Goal: Task Accomplishment & Management: Use online tool/utility

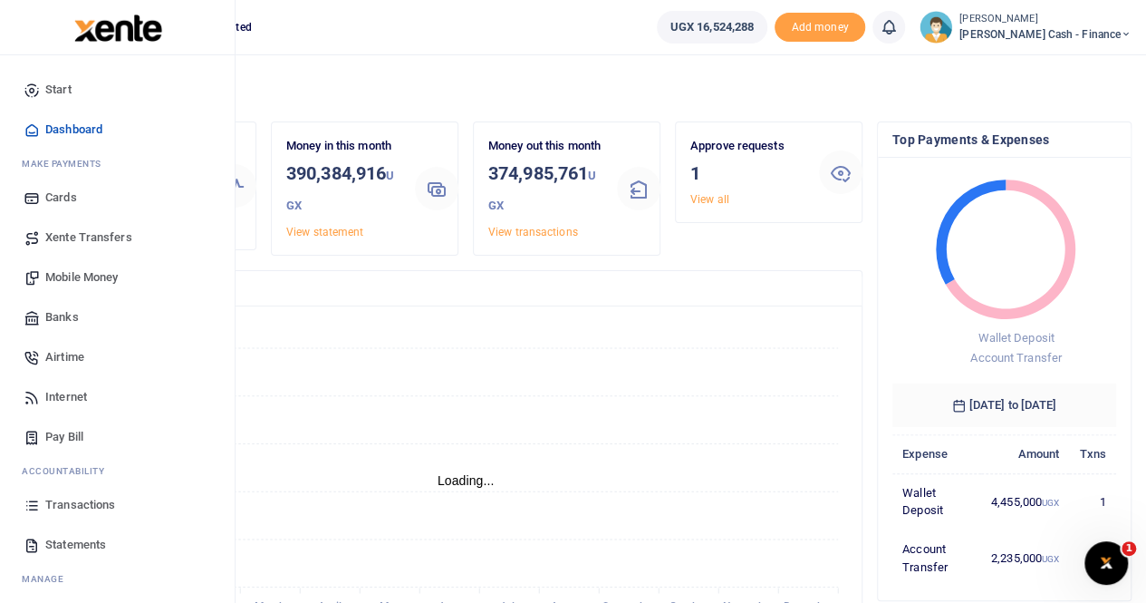
click at [85, 235] on span "Xente Transfers" at bounding box center [88, 237] width 87 height 18
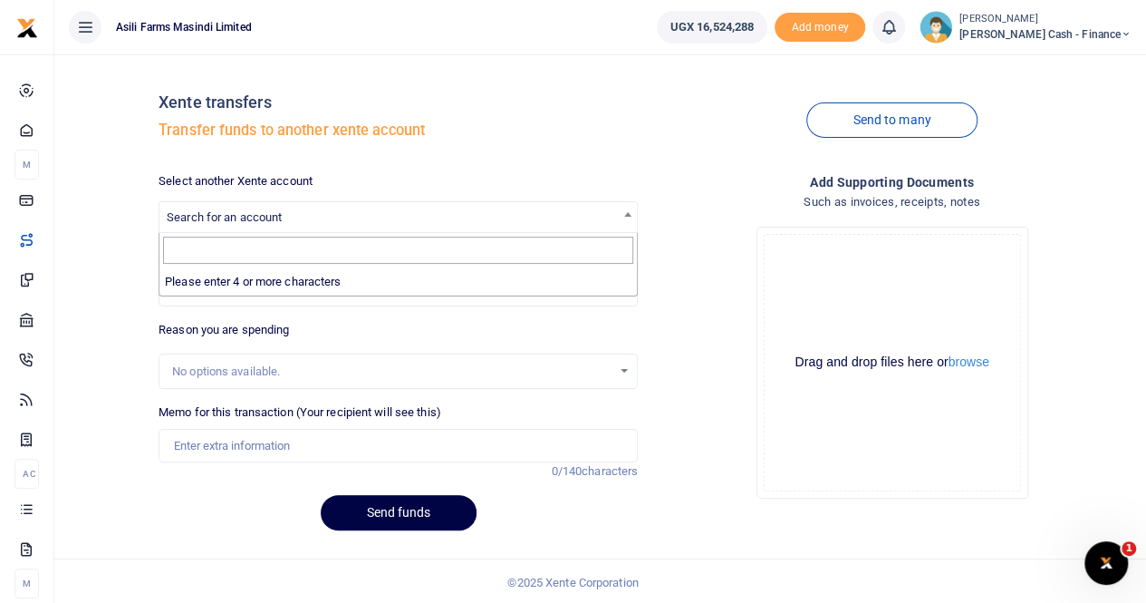
click at [248, 222] on span "Search for an account" at bounding box center [224, 217] width 115 height 14
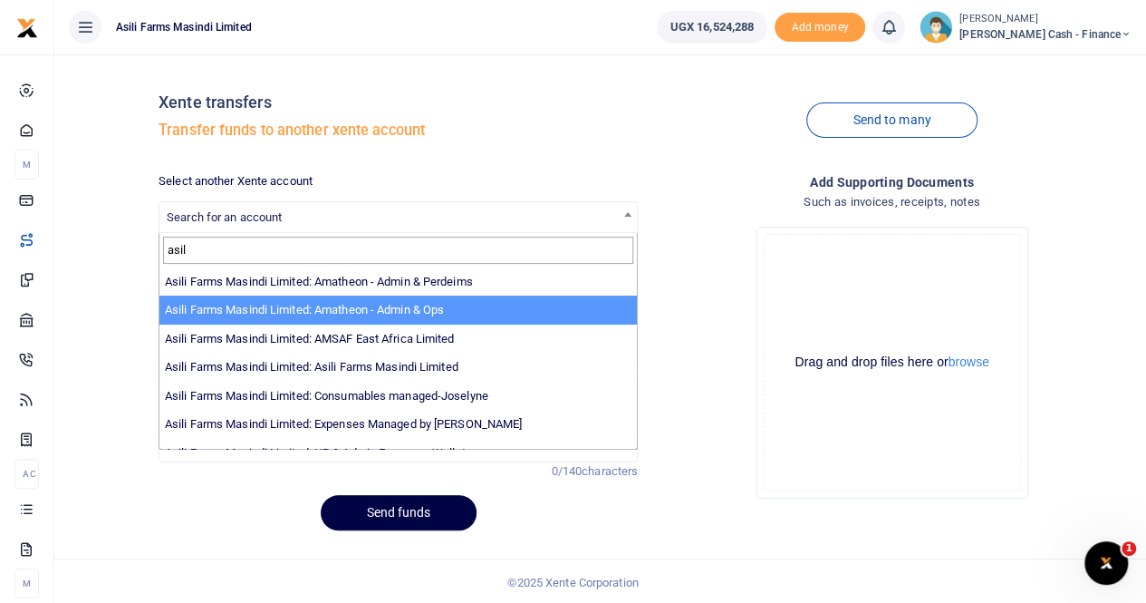
type input "asil"
select select "3989"
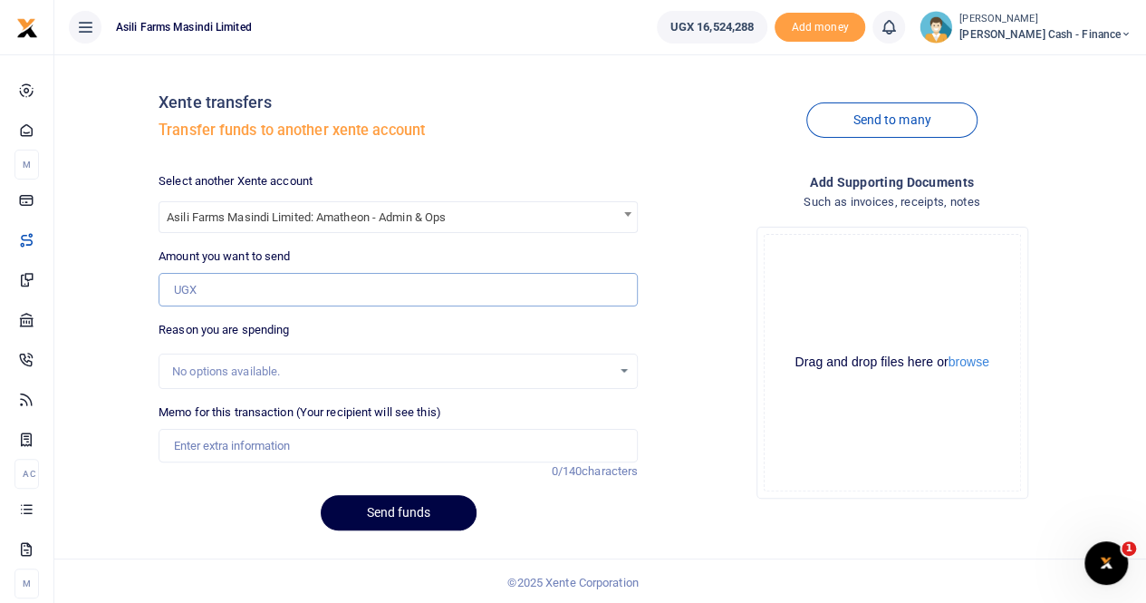
click at [234, 289] on input "Amount you want to send" at bounding box center [398, 290] width 479 height 34
paste input "Amatheon Agri Uganda Ltd VER 5.0 Plot 18 Lam Walter Road (Lutaara & Lulyango) G…"
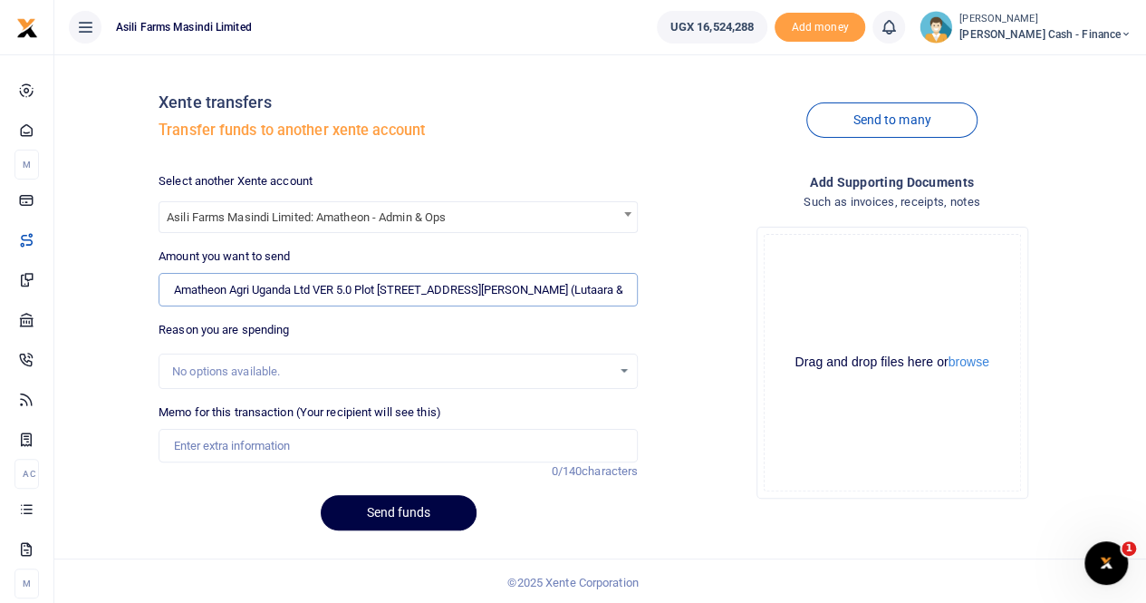
scroll to position [0, 4918]
type input "NaN"
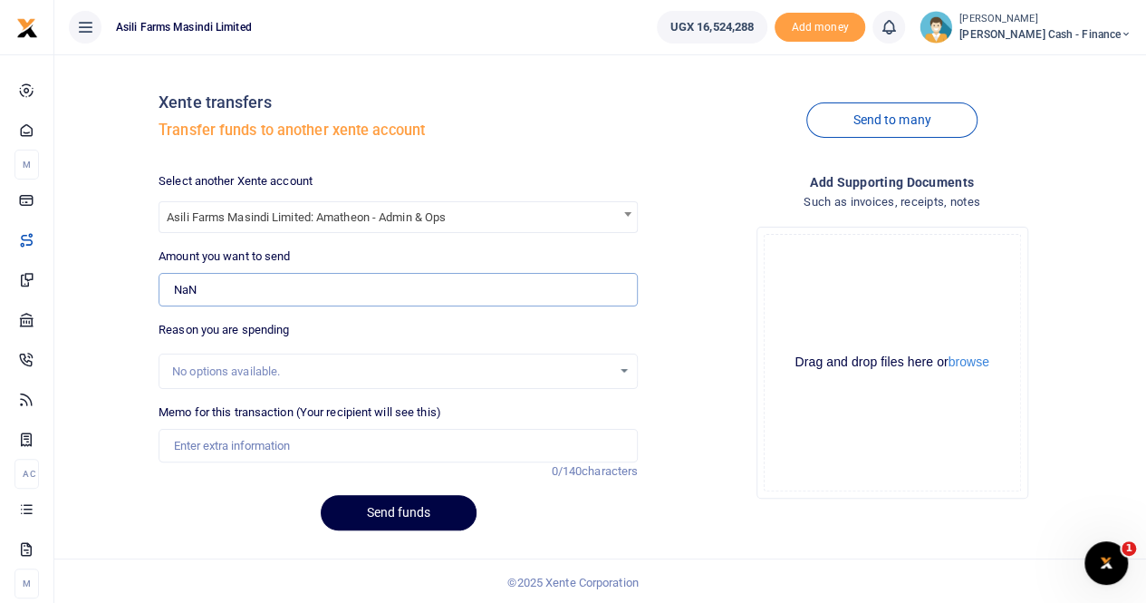
scroll to position [0, 0]
drag, startPoint x: 234, startPoint y: 289, endPoint x: 160, endPoint y: 291, distance: 73.4
click at [160, 291] on input "NaN" at bounding box center [398, 290] width 479 height 34
type input "0"
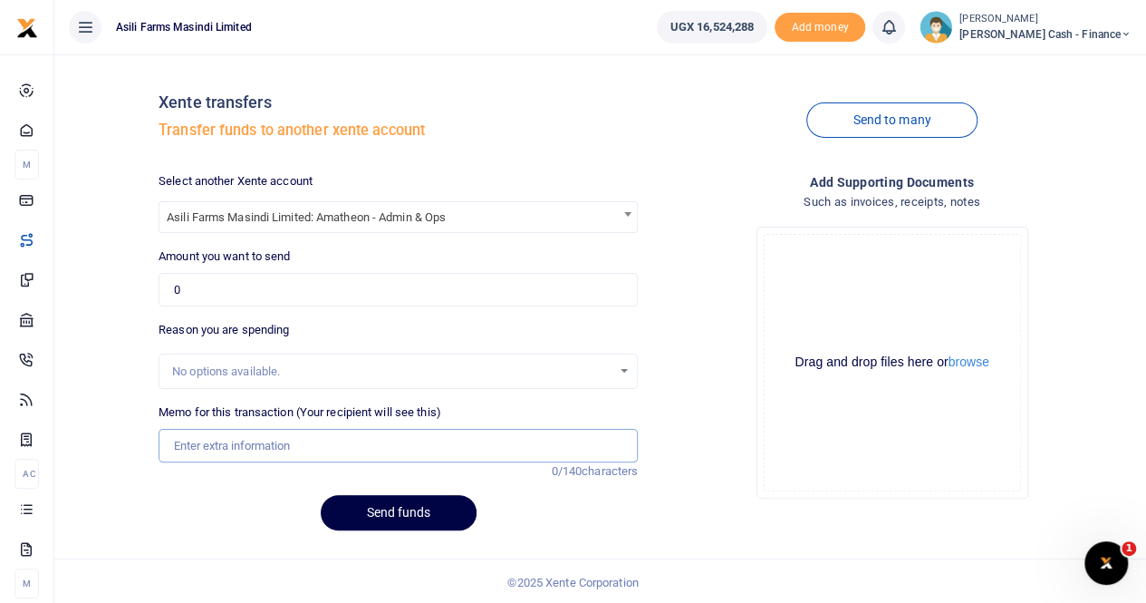
click at [188, 447] on input "Memo for this transaction (Your recipient will see this)" at bounding box center [398, 446] width 479 height 34
paste input "Amatheon Agri Uganda Ltd VER 5.0 Plot 18 Lam Walter Road (Lutaara & Lulyango) G…"
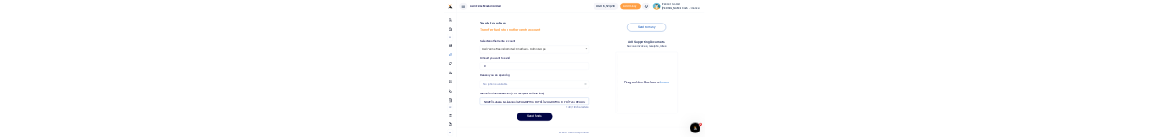
scroll to position [0, 357]
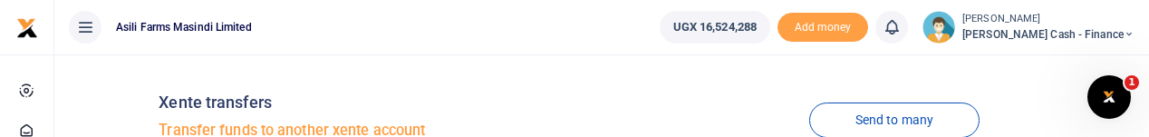
type input "Amatheon Agri Uganda Ltd VER 5.0 Plot 18 Lam Walter Road (Lutaara & Lulyango) G…"
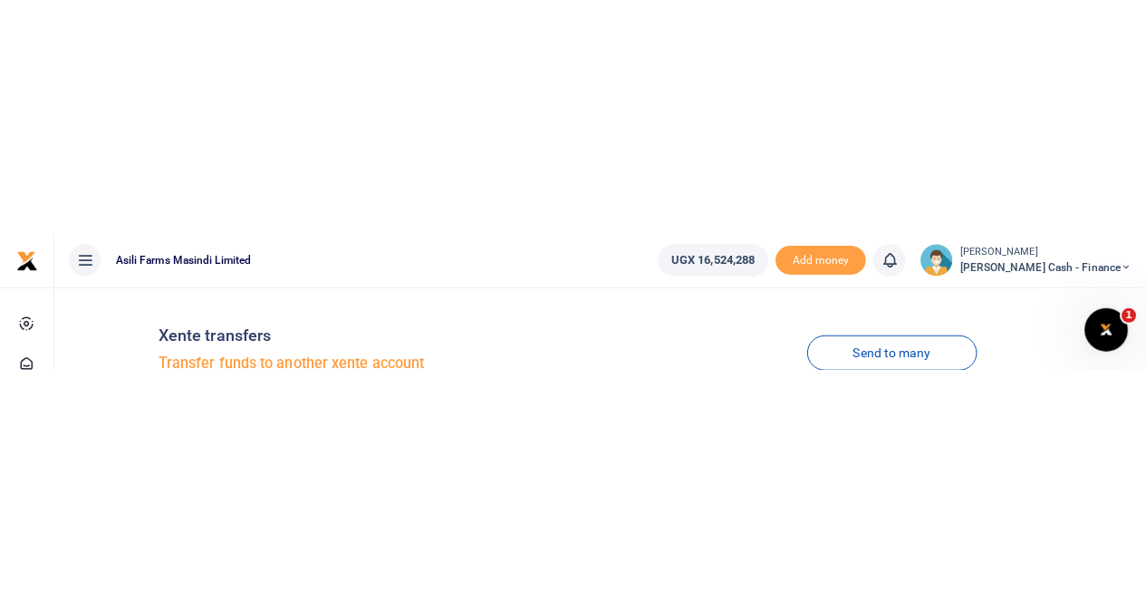
scroll to position [0, 0]
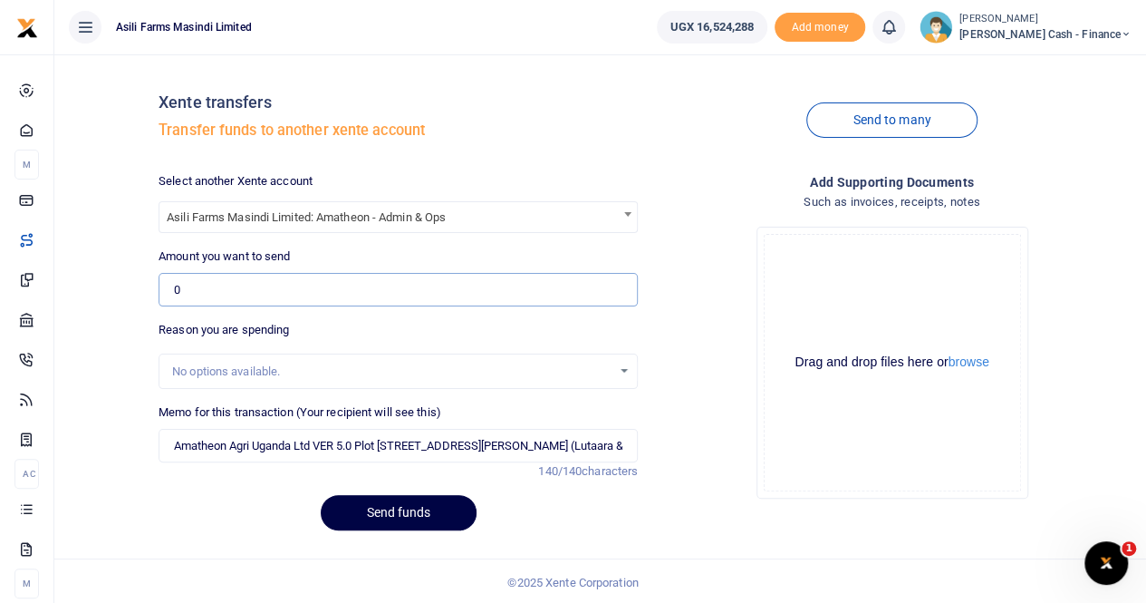
click at [210, 286] on input "0" at bounding box center [398, 290] width 479 height 34
type input "0"
paste input "250,000"
click at [267, 287] on input "250,000" at bounding box center [398, 290] width 479 height 34
type input "250,000"
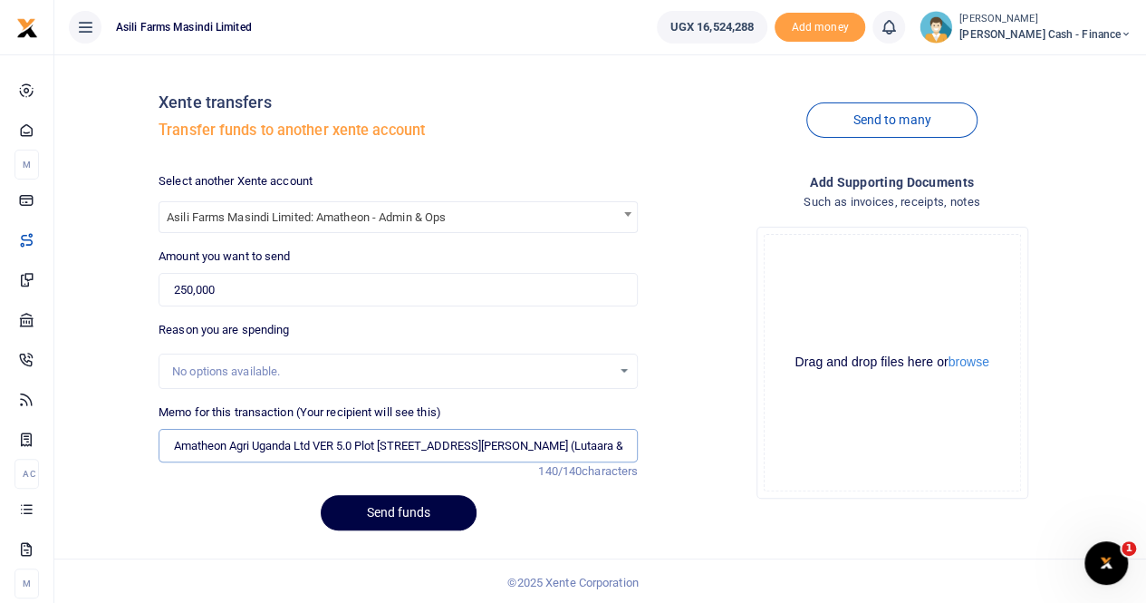
click at [178, 450] on input "Amatheon Agri Uganda Ltd VER 5.0 Plot 18 Lam Walter Road (Lutaara & Lulyango) G…" at bounding box center [398, 446] width 479 height 34
drag, startPoint x: 168, startPoint y: 447, endPoint x: 681, endPoint y: 452, distance: 513.8
click at [681, 452] on div "Select another Xente account Asili Farms Masindi Limited: Amatheon - Admin & Op…" at bounding box center [645, 358] width 988 height 372
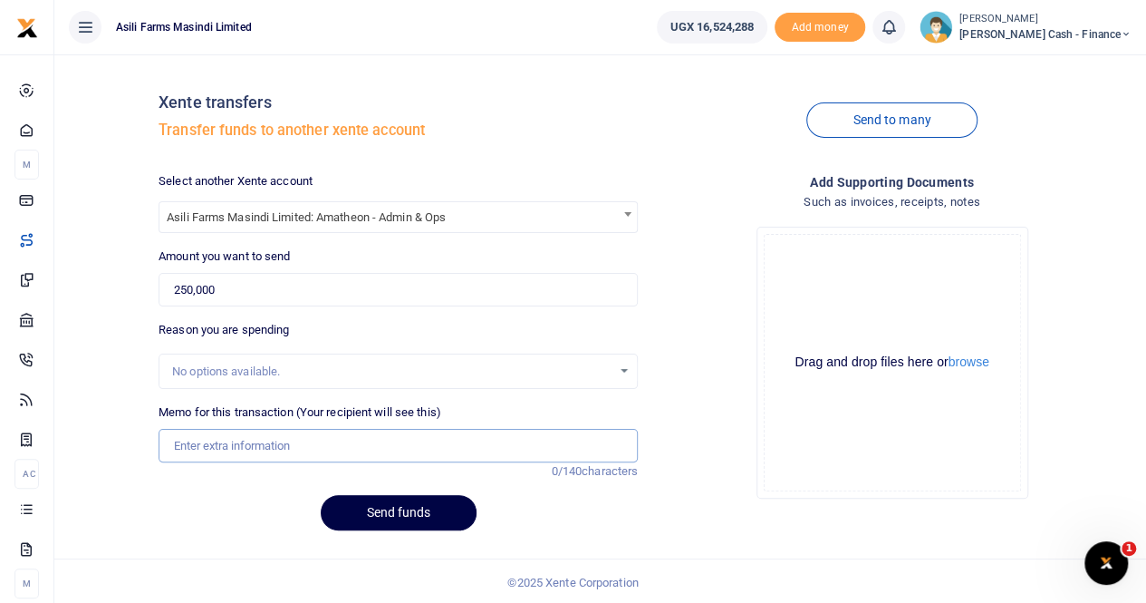
scroll to position [0, 0]
click at [332, 445] on input "Transfer to Amatheon for" at bounding box center [398, 446] width 479 height 34
paste input "CLIFFS GAS"
click at [395, 439] on input "Transfer to Amatheon for CLIFFS GAS" at bounding box center [398, 446] width 479 height 34
type input "Transfer to Amatheon for Cliffs gas"
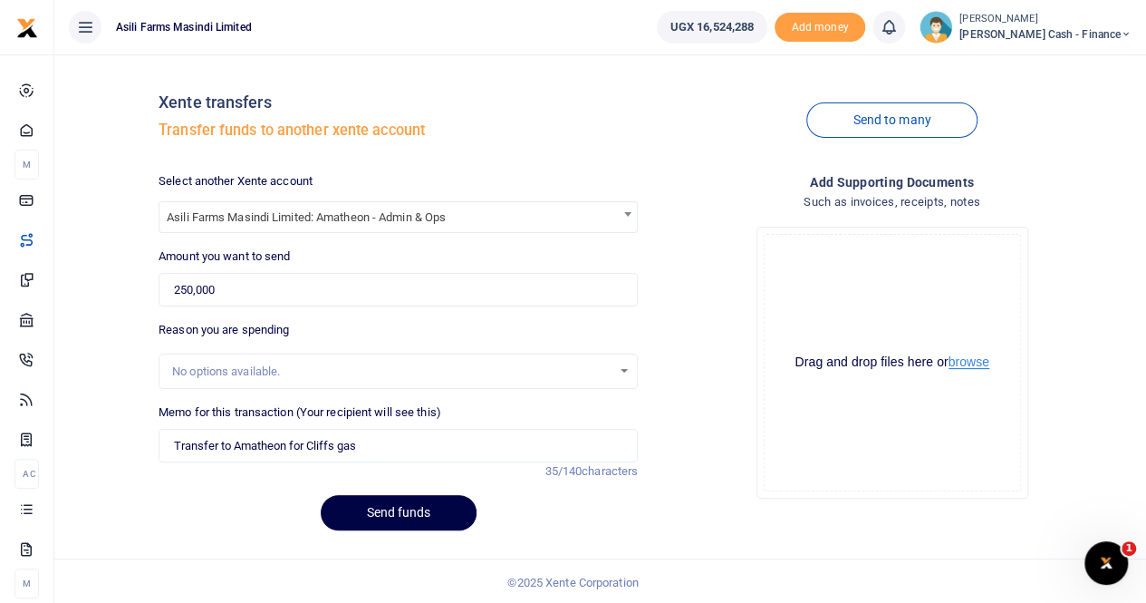
click at [962, 361] on button "browse" at bounding box center [969, 362] width 41 height 14
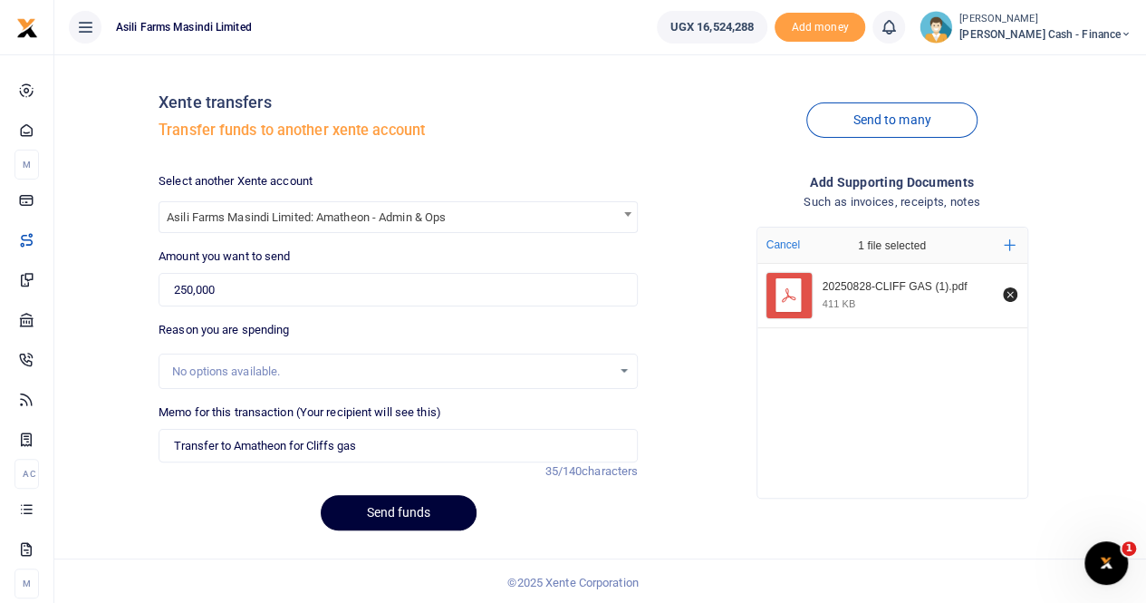
click at [391, 506] on button "Send funds" at bounding box center [399, 512] width 156 height 35
